Goal: Check status: Check status

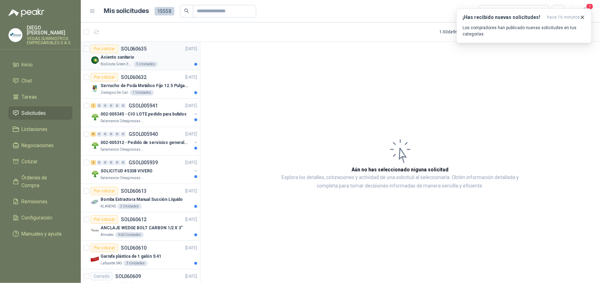
click at [122, 62] on p "BioCosta Green Energy S.A.S" at bounding box center [116, 64] width 32 height 6
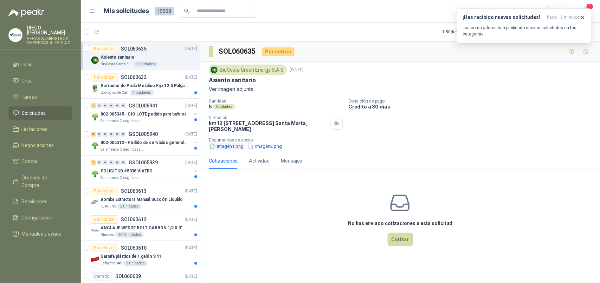
click at [231, 148] on button "Imagen1.png" at bounding box center [226, 146] width 35 height 7
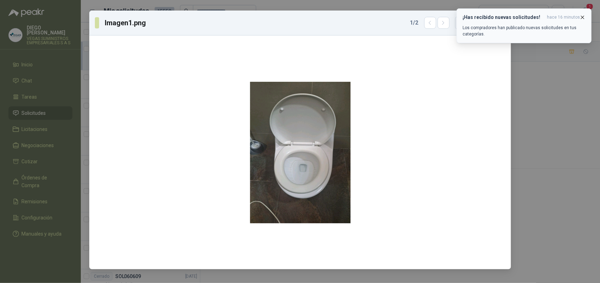
drag, startPoint x: 584, startPoint y: 17, endPoint x: 559, endPoint y: 33, distance: 29.8
click at [584, 17] on icon "button" at bounding box center [582, 17] width 6 height 6
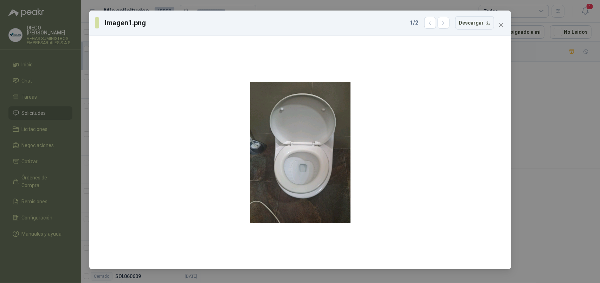
click at [499, 25] on span "Close" at bounding box center [500, 25] width 11 height 6
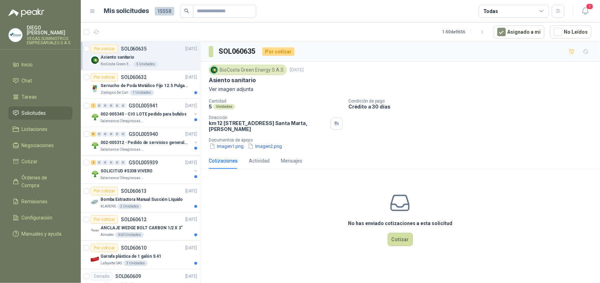
click at [258, 152] on div "BioCosta [PERSON_NAME] Energy S.A.S [DATE] Asiento sanitario Ver imagen adjunta…" at bounding box center [399, 107] width 399 height 91
click at [257, 153] on div "Actividad" at bounding box center [259, 161] width 21 height 16
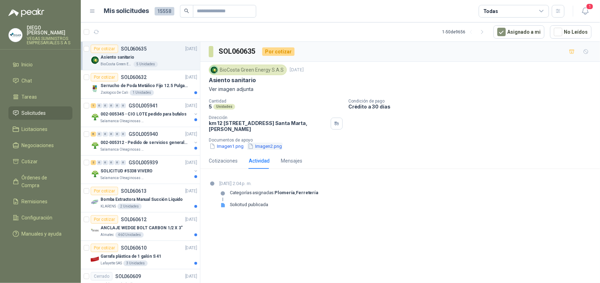
click at [264, 146] on button "Imagen2.png" at bounding box center [264, 146] width 35 height 7
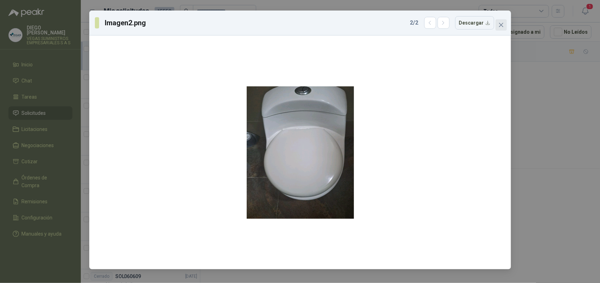
click at [499, 27] on icon "close" at bounding box center [500, 25] width 4 height 4
